Goal: Information Seeking & Learning: Find specific fact

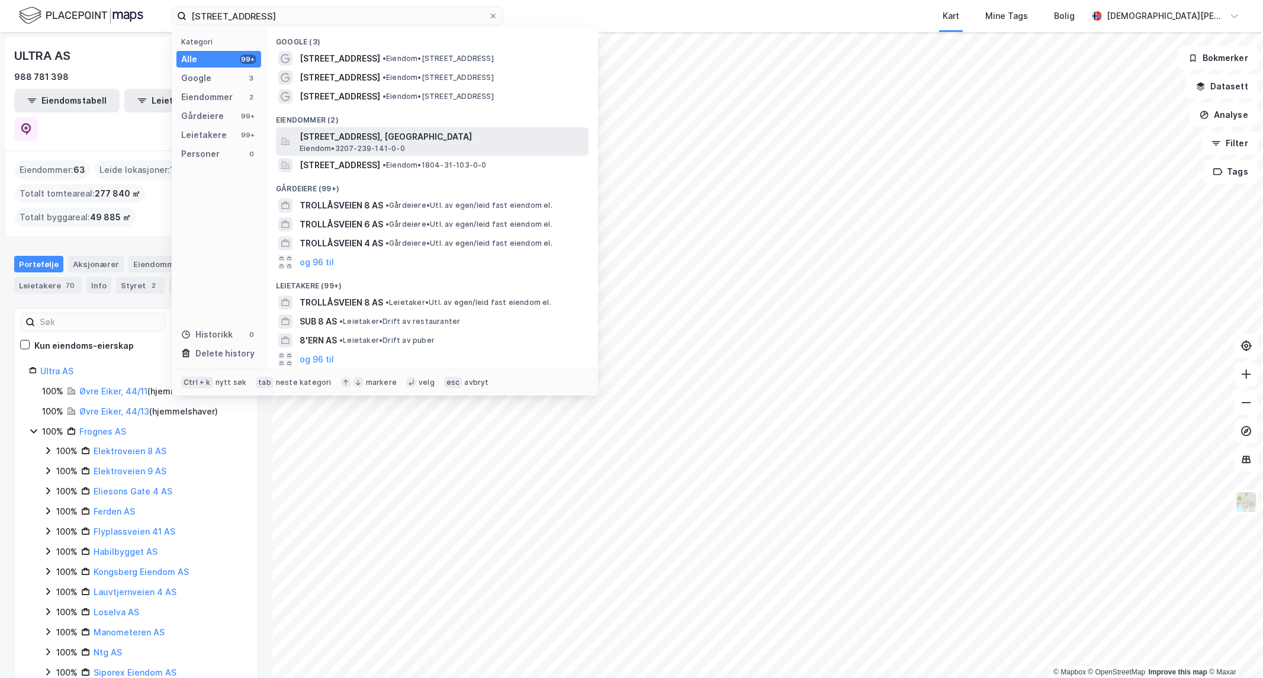
type input "[STREET_ADDRESS]"
click at [372, 137] on span "[STREET_ADDRESS], [GEOGRAPHIC_DATA]" at bounding box center [442, 137] width 284 height 14
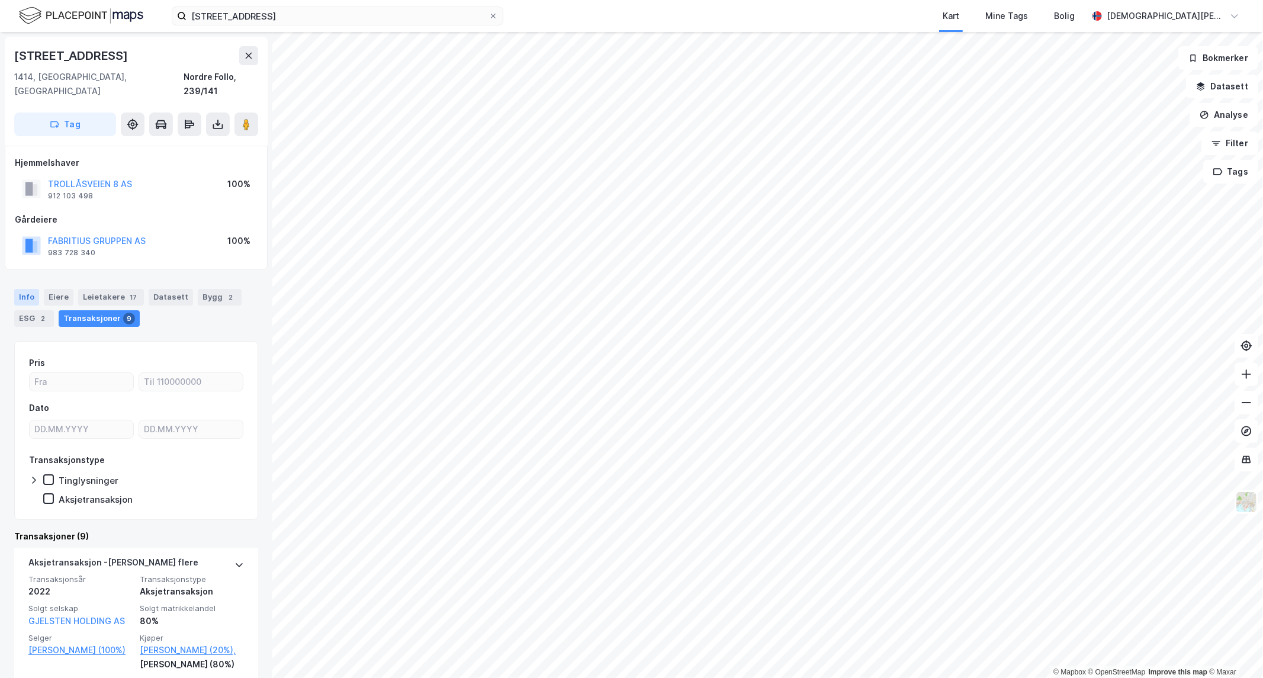
click at [25, 291] on div "Info" at bounding box center [26, 297] width 25 height 17
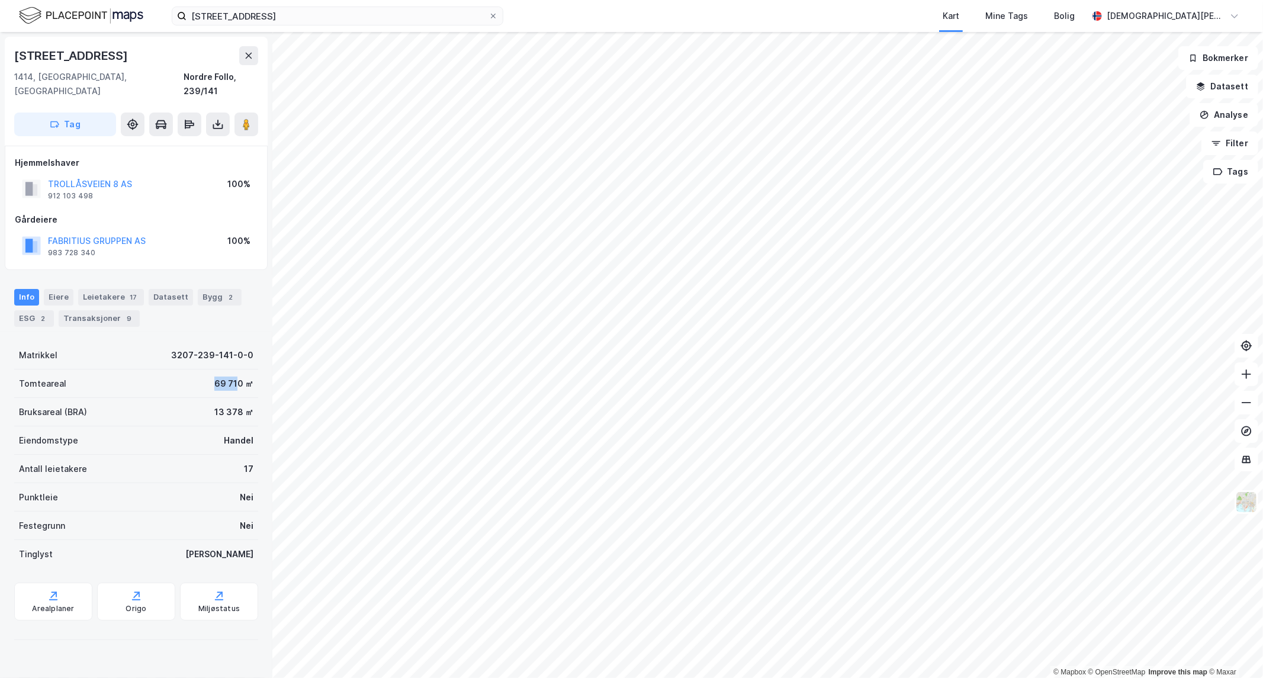
drag, startPoint x: 196, startPoint y: 364, endPoint x: 226, endPoint y: 369, distance: 30.7
click at [226, 370] on div "Tomteareal 69 710 ㎡" at bounding box center [136, 384] width 244 height 28
click at [218, 377] on div "69 710 ㎡" at bounding box center [233, 384] width 39 height 14
drag, startPoint x: 99, startPoint y: 55, endPoint x: 9, endPoint y: 58, distance: 90.7
click at [9, 58] on div "[STREET_ADDRESS], [GEOGRAPHIC_DATA], [GEOGRAPHIC_DATA], 239/141 Tag" at bounding box center [136, 91] width 263 height 109
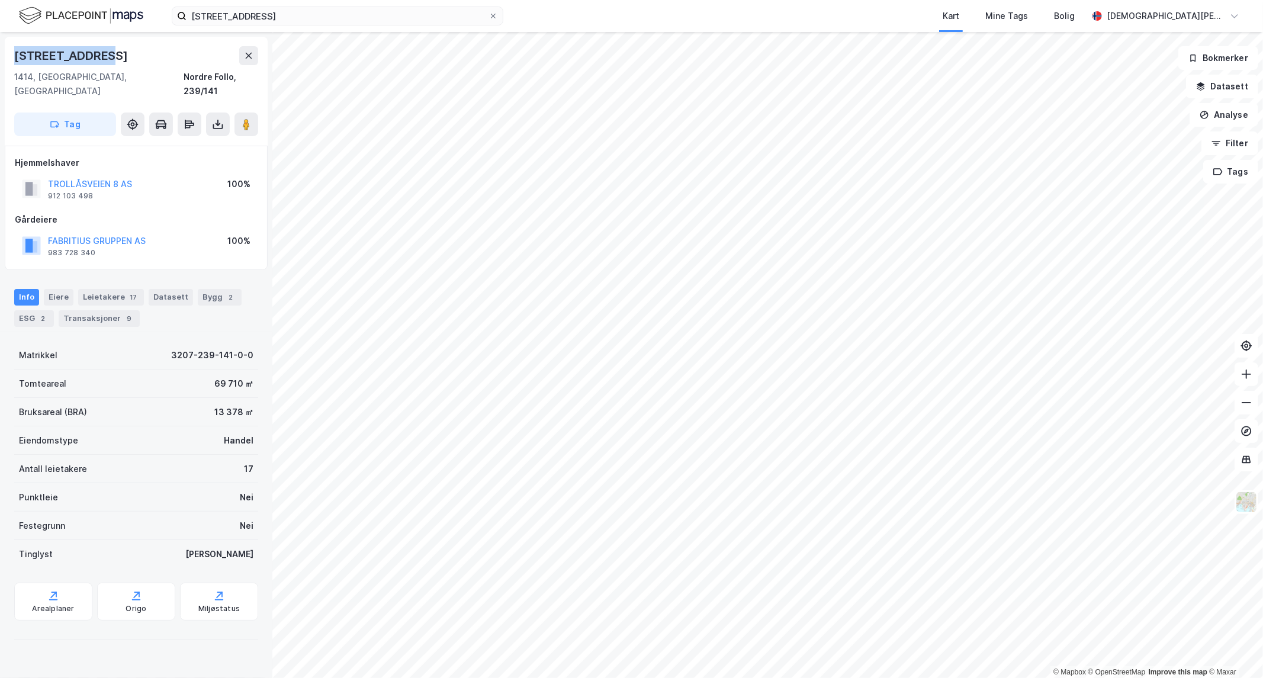
copy div "[STREET_ADDRESS]"
